Goal: Information Seeking & Learning: Learn about a topic

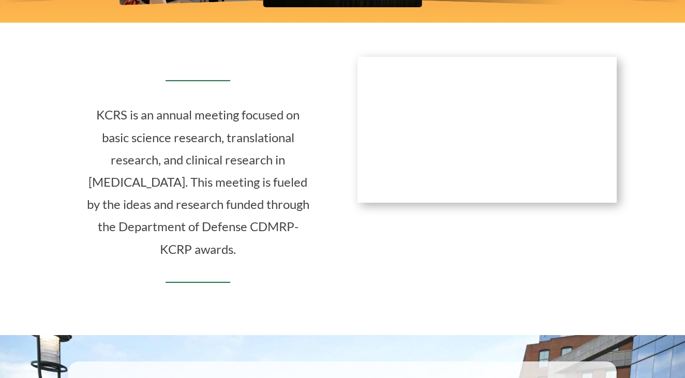
scroll to position [628, 0]
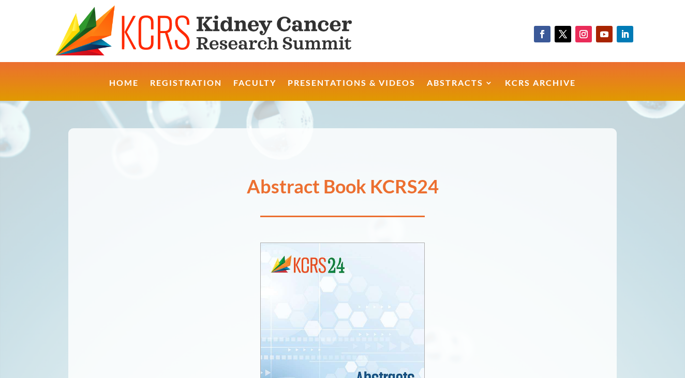
click at [199, 32] on img at bounding box center [221, 31] width 333 height 52
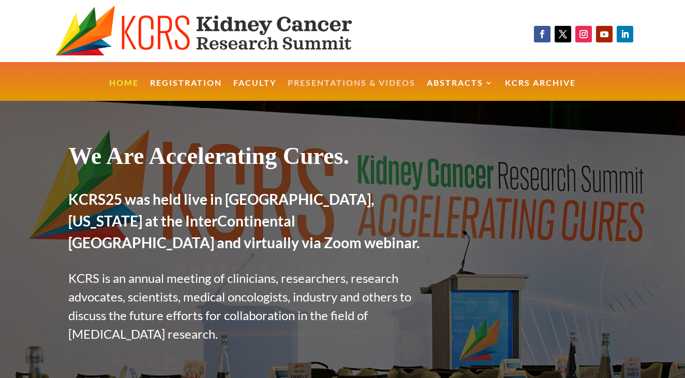
click at [338, 81] on link "Presentations & Videos" at bounding box center [352, 90] width 128 height 22
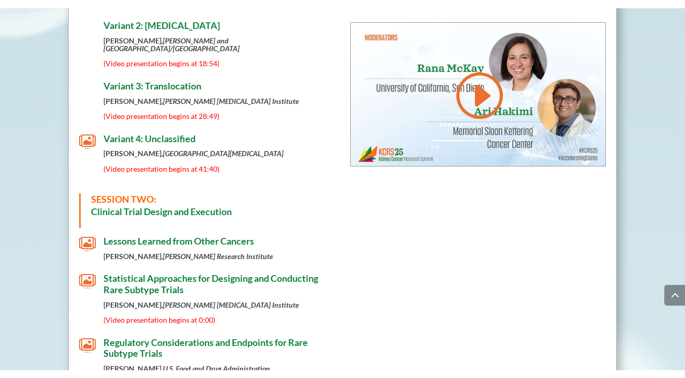
scroll to position [3307, 0]
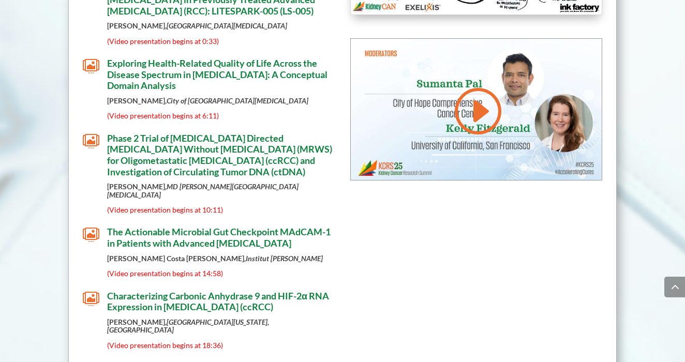
click at [385, 175] on div "Session 4 Rapid Oral Abstract Presentations Moderated by Sumanta Pal, City of H…" at bounding box center [342, 256] width 548 height 850
click at [269, 290] on span "Characterizing Carbonic Anhydrase 9 and HIF-2α RNA Expression in [MEDICAL_DATA]…" at bounding box center [218, 301] width 222 height 23
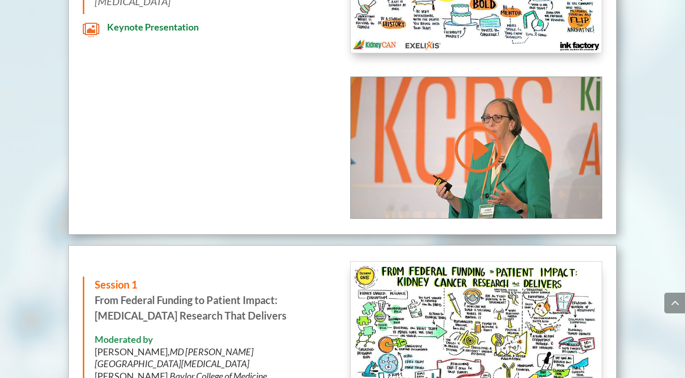
scroll to position [1483, 0]
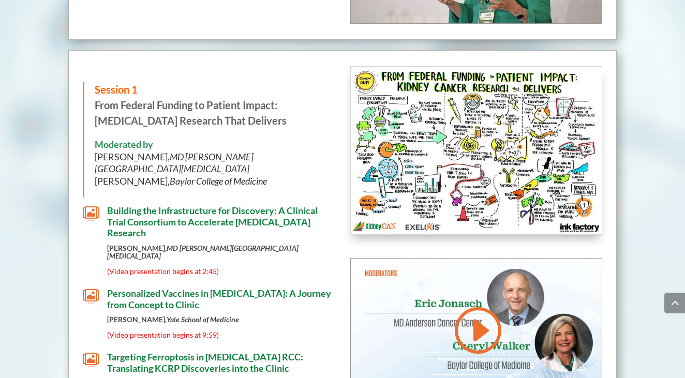
click at [171, 205] on span "Building the Infrastructure for Discovery: A Clinical Trial Consortium to Accel…" at bounding box center [212, 222] width 211 height 34
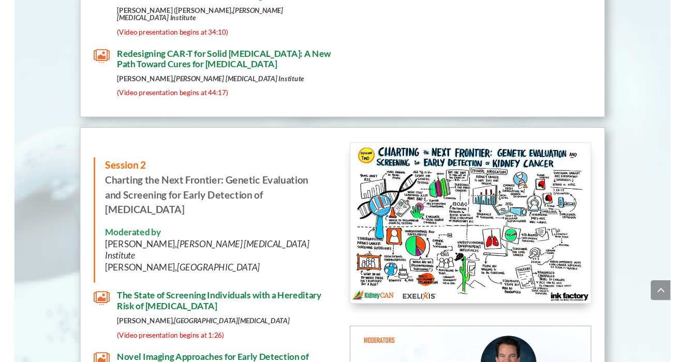
scroll to position [3300, 0]
